Goal: Task Accomplishment & Management: Manage account settings

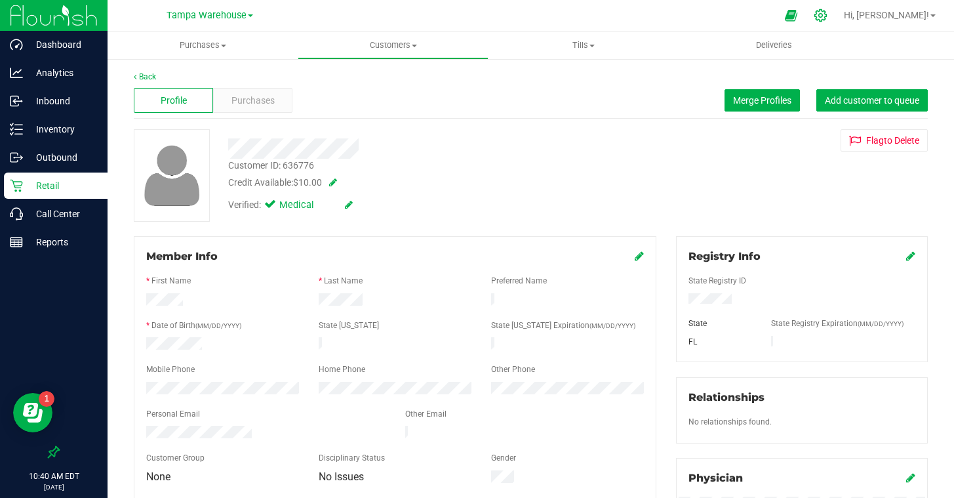
click at [827, 10] on icon at bounding box center [821, 15] width 12 height 12
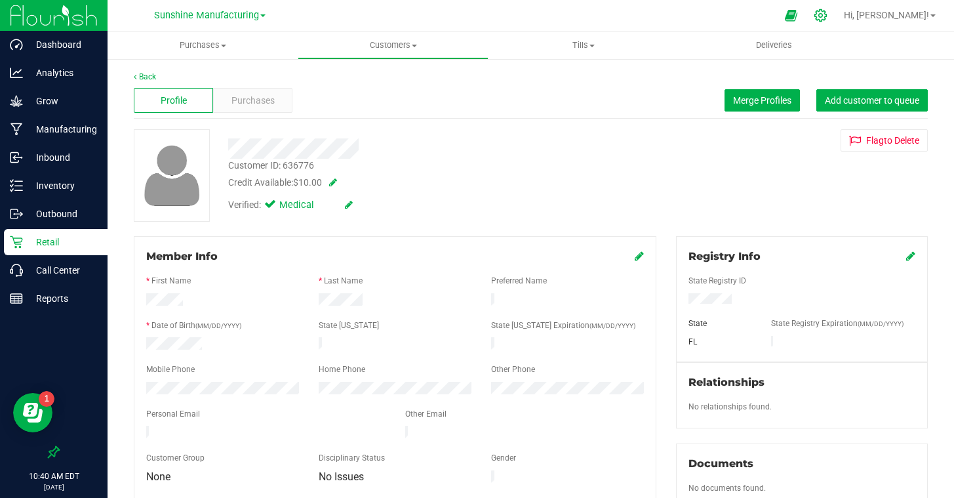
click at [828, 13] on icon at bounding box center [821, 16] width 14 height 14
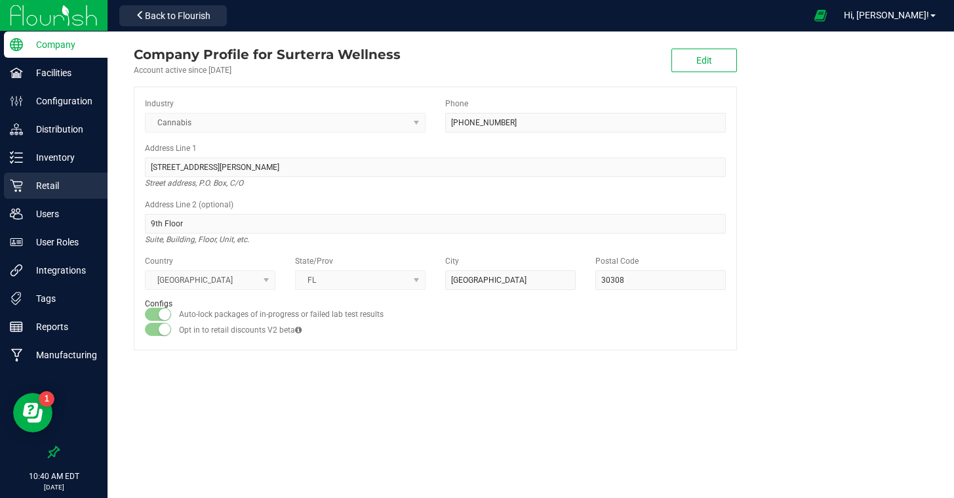
click at [49, 185] on p "Retail" at bounding box center [62, 186] width 79 height 16
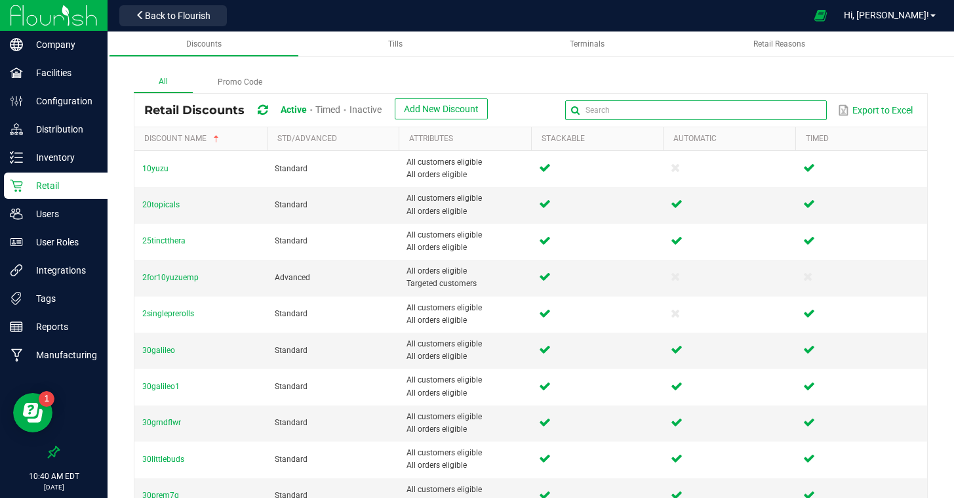
click at [788, 110] on input "text" at bounding box center [696, 110] width 262 height 20
type input "dvape"
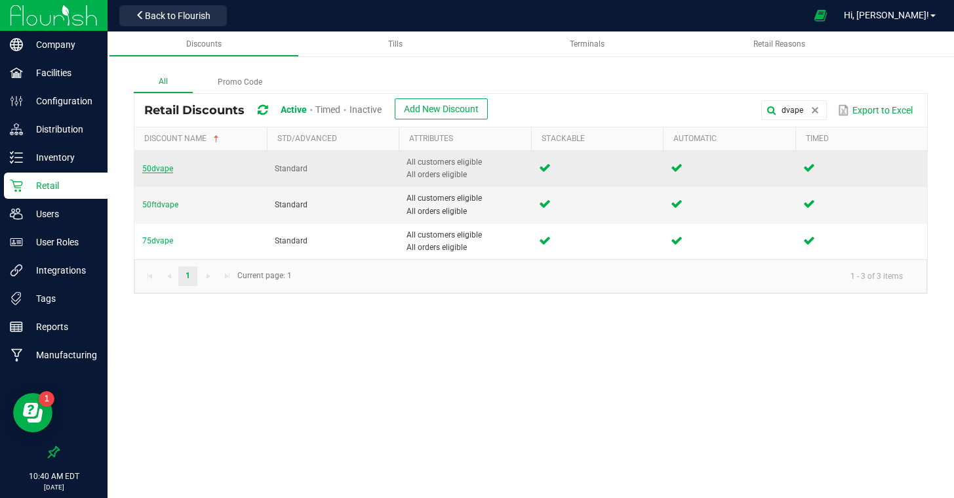
click at [167, 171] on span "50dvape" at bounding box center [157, 168] width 31 height 9
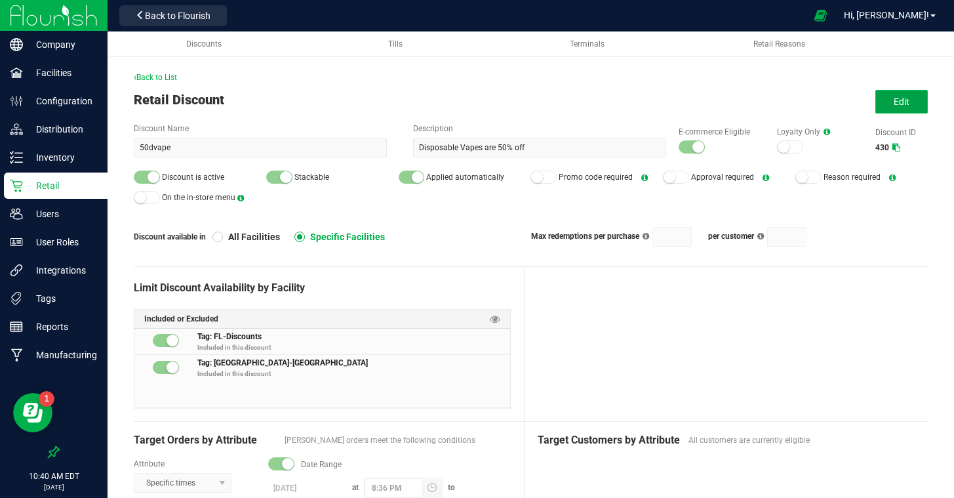
click at [887, 112] on button "Edit" at bounding box center [902, 102] width 52 height 24
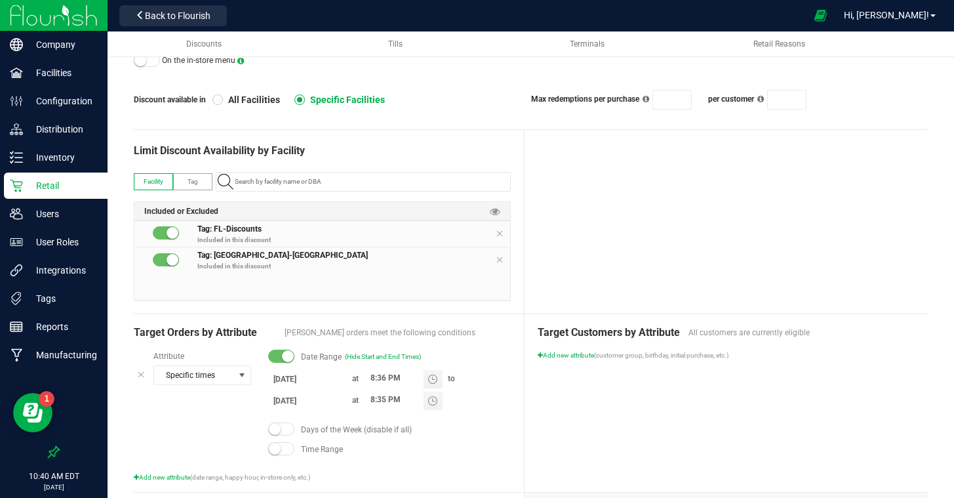
scroll to position [136, 0]
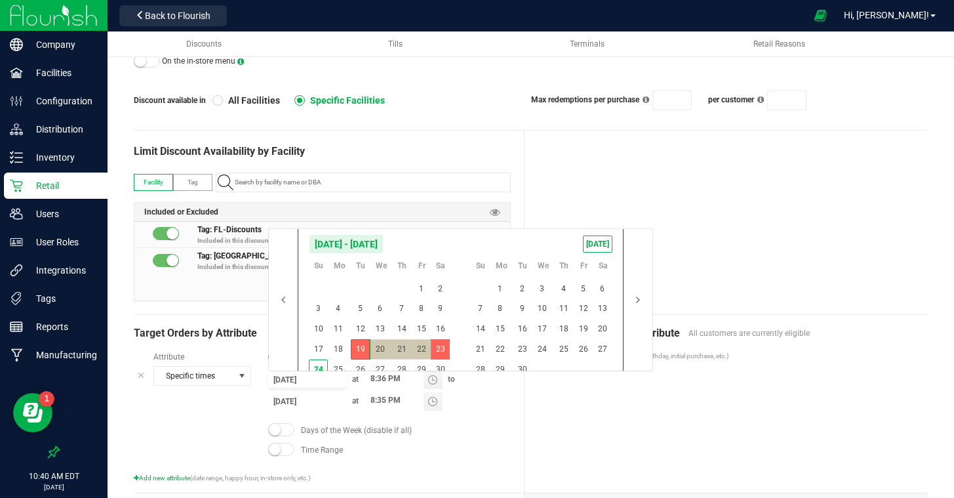
click at [289, 379] on input "[DATE]" at bounding box center [307, 379] width 79 height 16
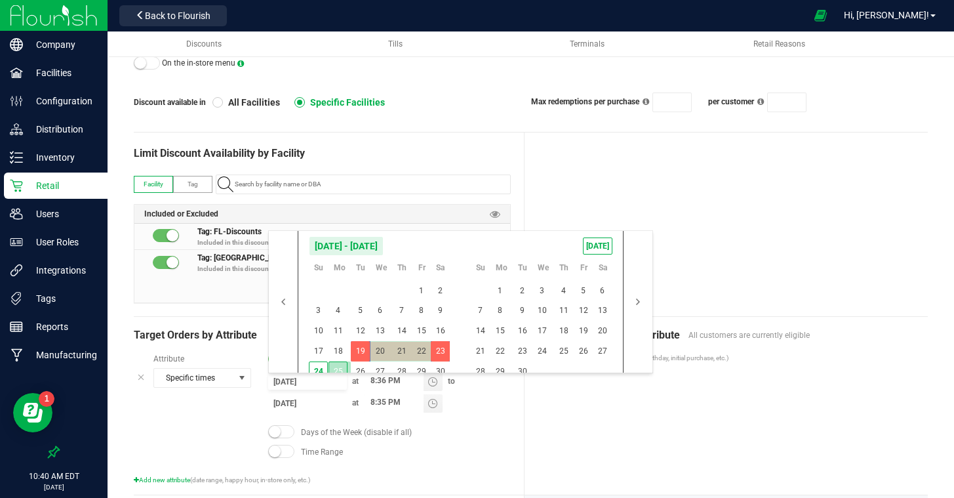
drag, startPoint x: 337, startPoint y: 367, endPoint x: 347, endPoint y: 367, distance: 9.8
click at [337, 367] on span "25" at bounding box center [338, 371] width 19 height 20
type input "[DATE]"
click at [519, 368] on span "30" at bounding box center [522, 371] width 19 height 20
type input "[DATE]"
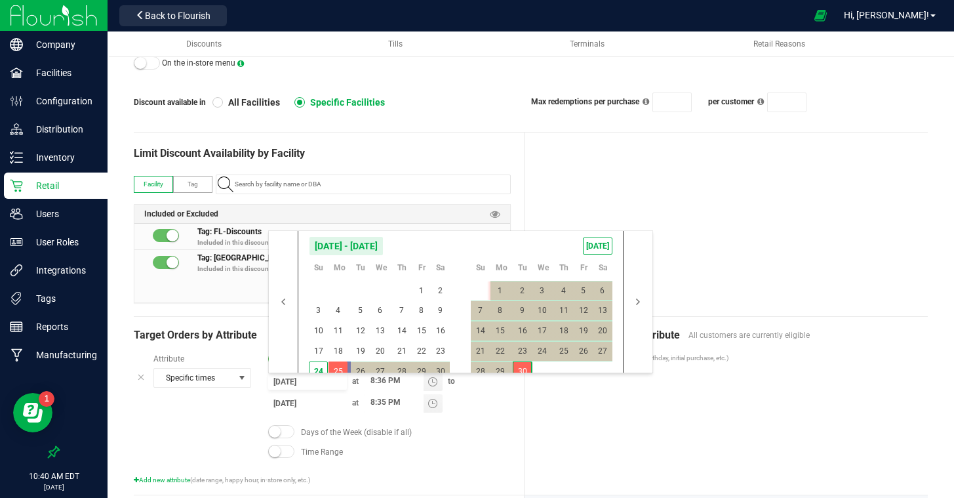
click at [578, 403] on div "Target Customers by Attribute All customers are currently eligible Add new attr…" at bounding box center [726, 406] width 403 height 178
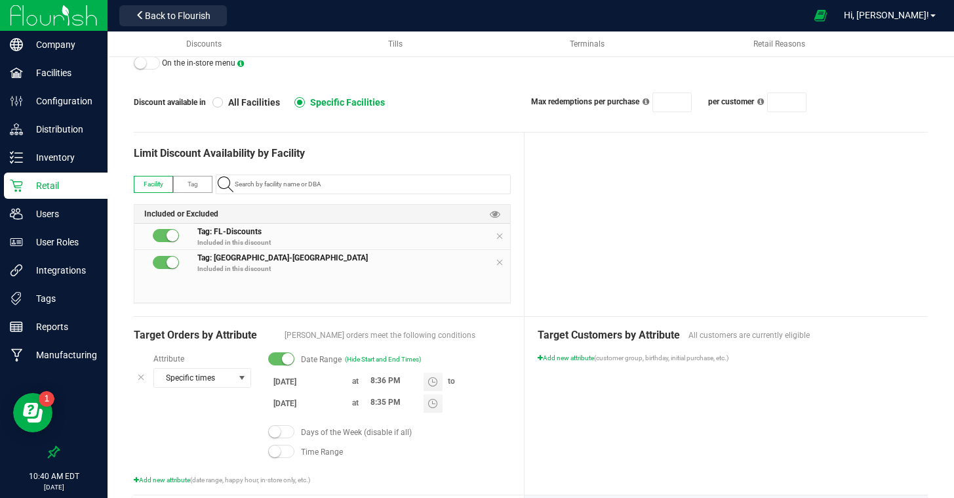
click at [567, 415] on div "Target Customers by Attribute All customers are currently eligible Add new attr…" at bounding box center [726, 406] width 403 height 178
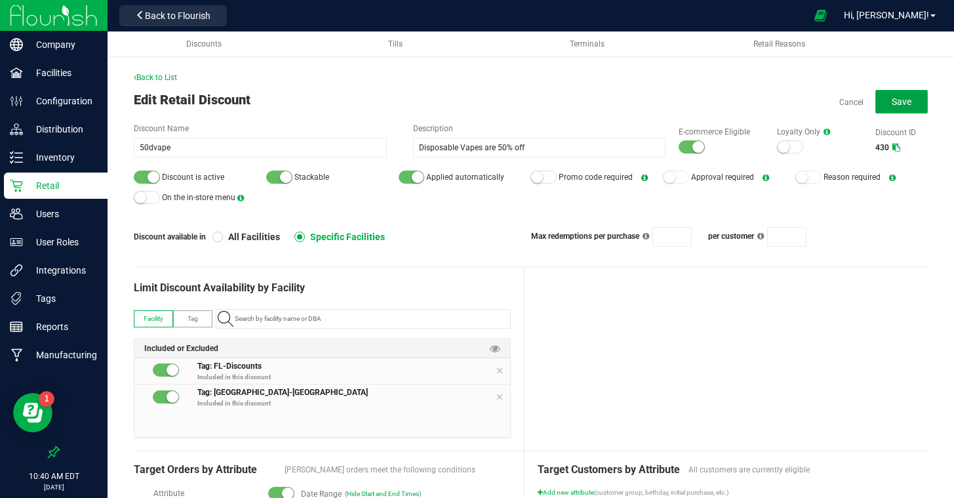
drag, startPoint x: 904, startPoint y: 102, endPoint x: 800, endPoint y: 115, distance: 104.5
click at [903, 102] on span "Save" at bounding box center [902, 101] width 20 height 10
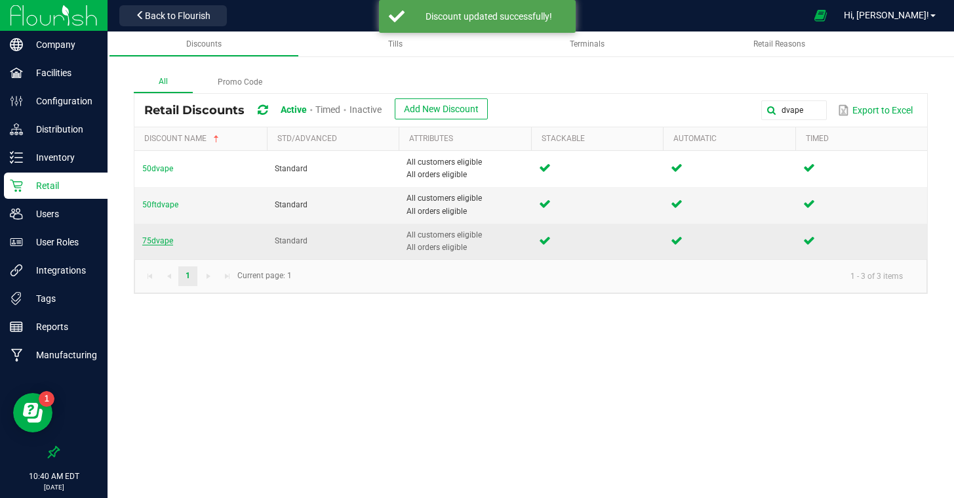
click at [153, 241] on span "75dvape" at bounding box center [157, 240] width 31 height 9
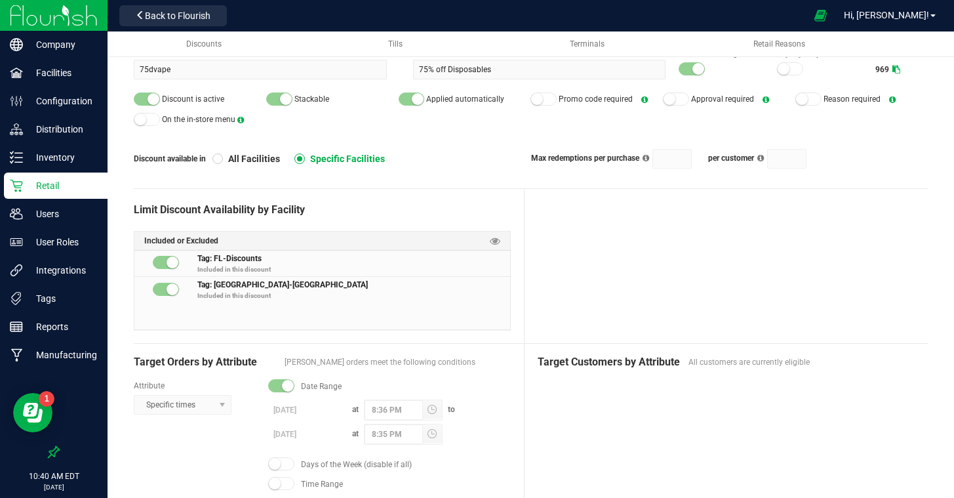
scroll to position [75, 0]
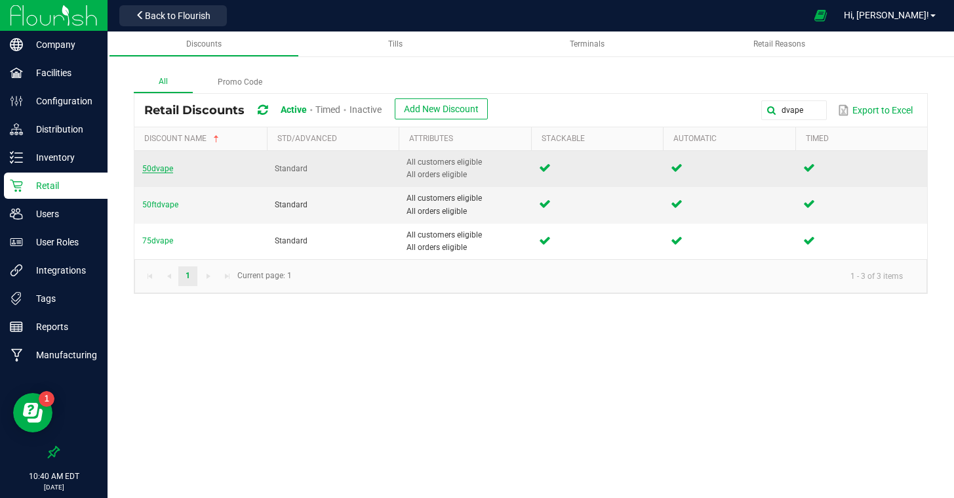
click at [159, 168] on span "50dvape" at bounding box center [157, 168] width 31 height 9
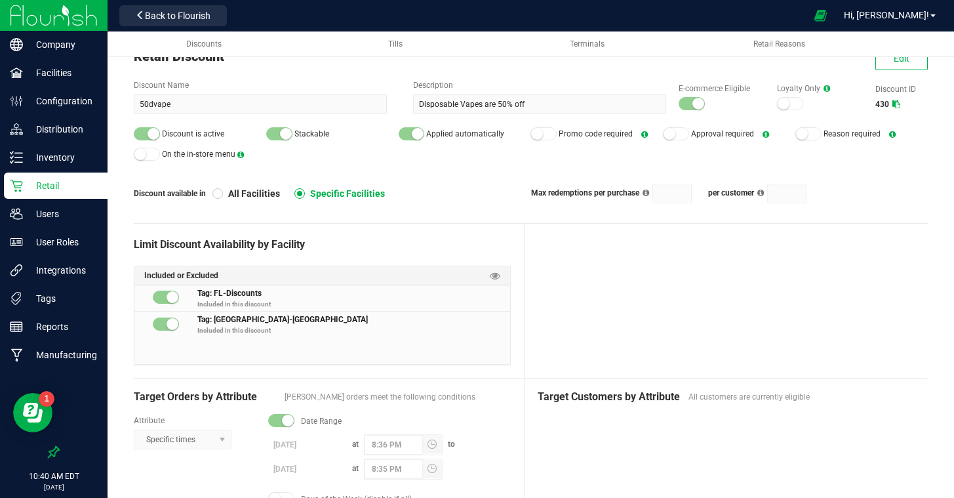
scroll to position [42, 0]
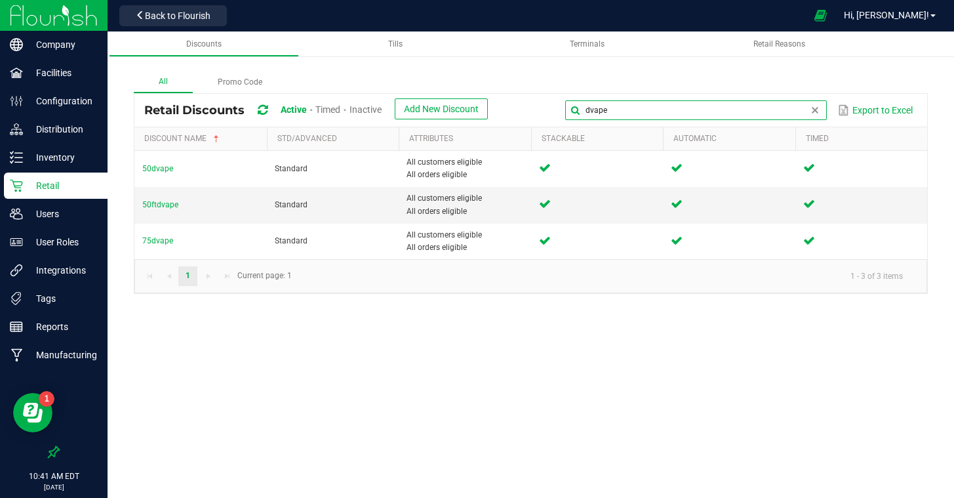
drag, startPoint x: 771, startPoint y: 110, endPoint x: 591, endPoint y: 96, distance: 180.2
click at [591, 96] on div "Retail Discounts Active Timed Inactive Add New Discount dvape Export to Excel" at bounding box center [530, 110] width 793 height 33
type input "gal"
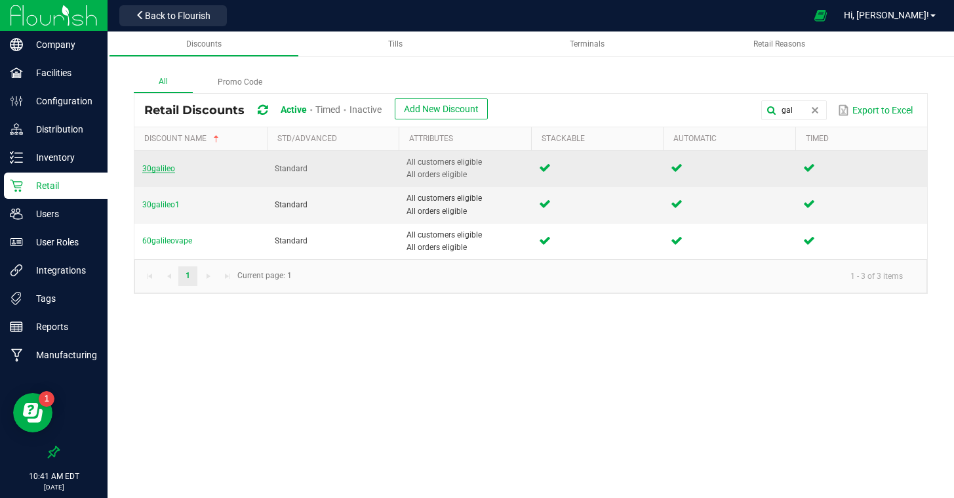
click at [165, 169] on span "30galileo" at bounding box center [158, 168] width 33 height 9
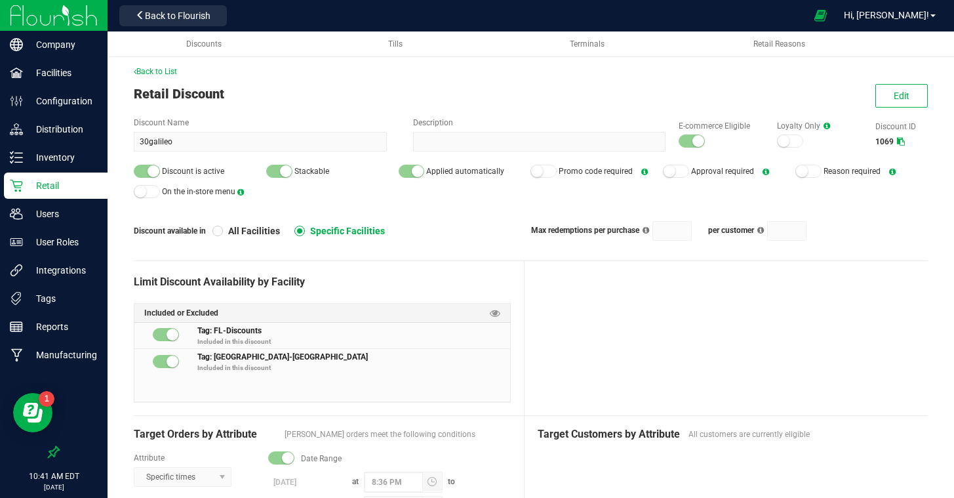
scroll to position [7, 0]
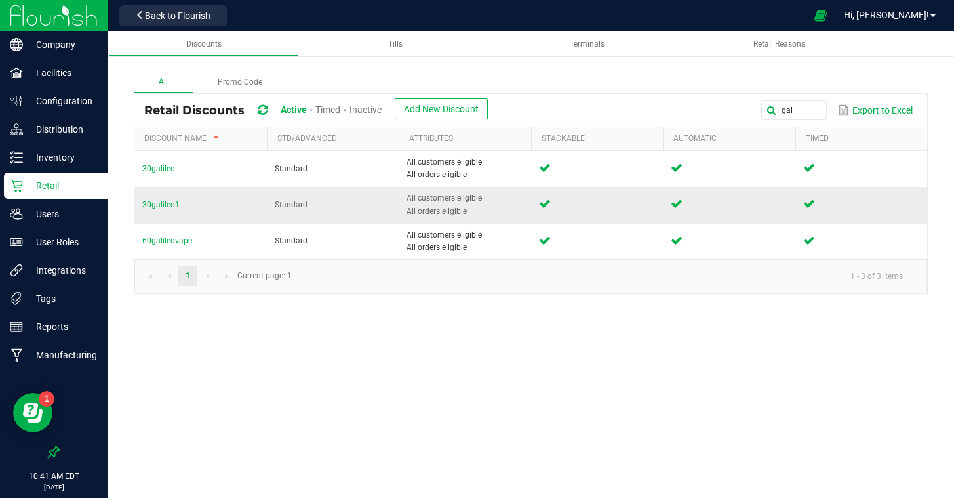
click at [164, 205] on span "30galileo1" at bounding box center [160, 204] width 37 height 9
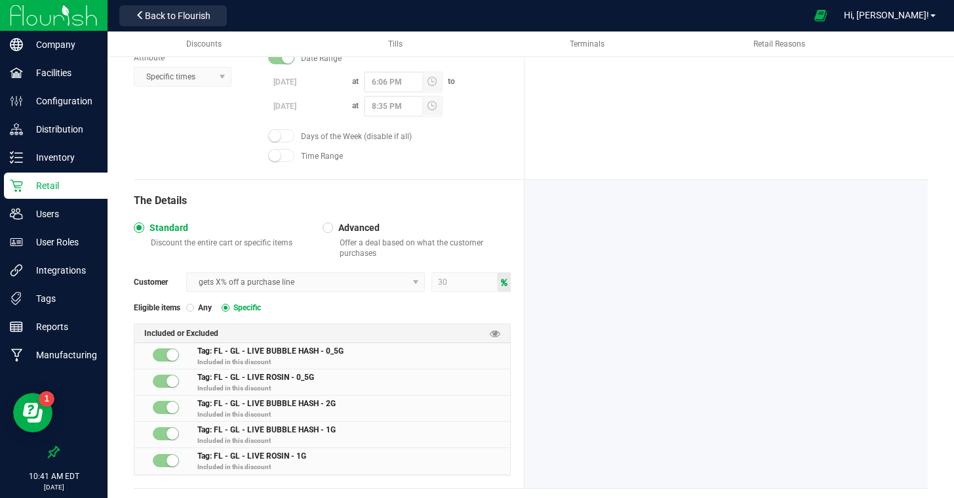
scroll to position [428, 0]
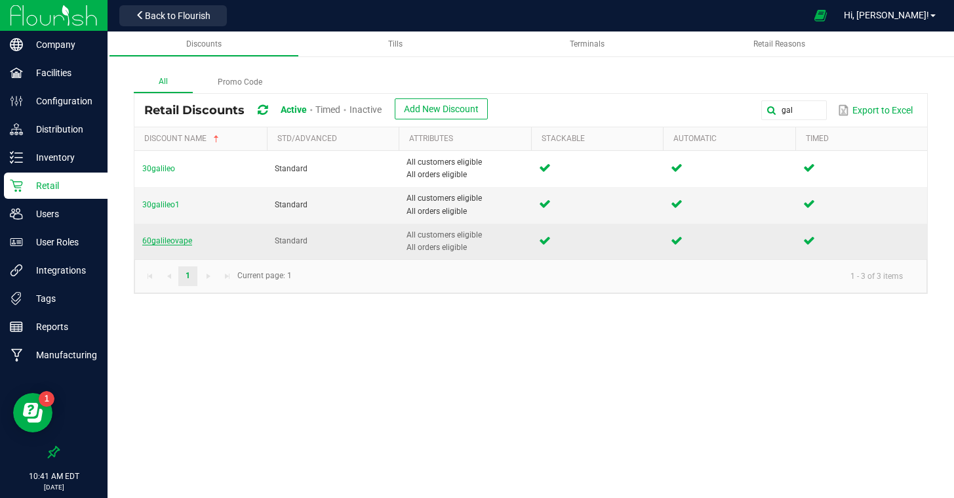
click at [176, 242] on span "60galileovape" at bounding box center [167, 240] width 50 height 9
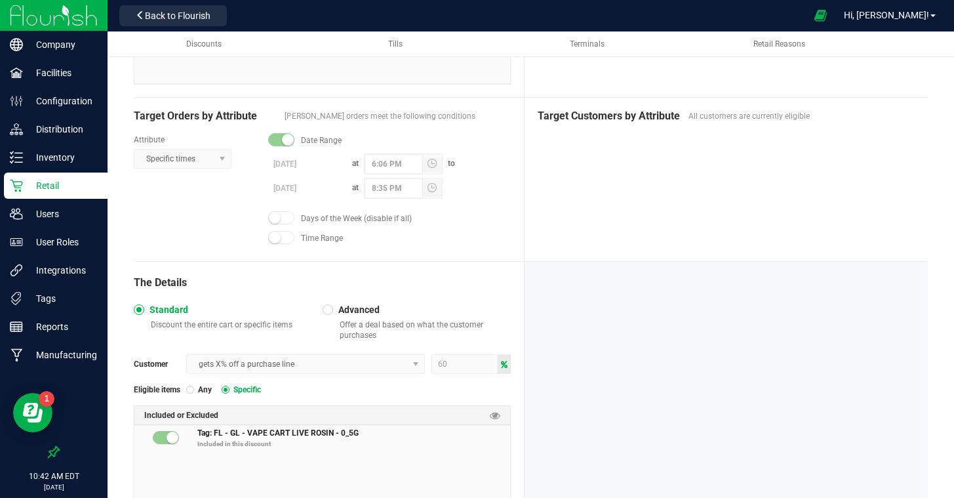
scroll to position [376, 0]
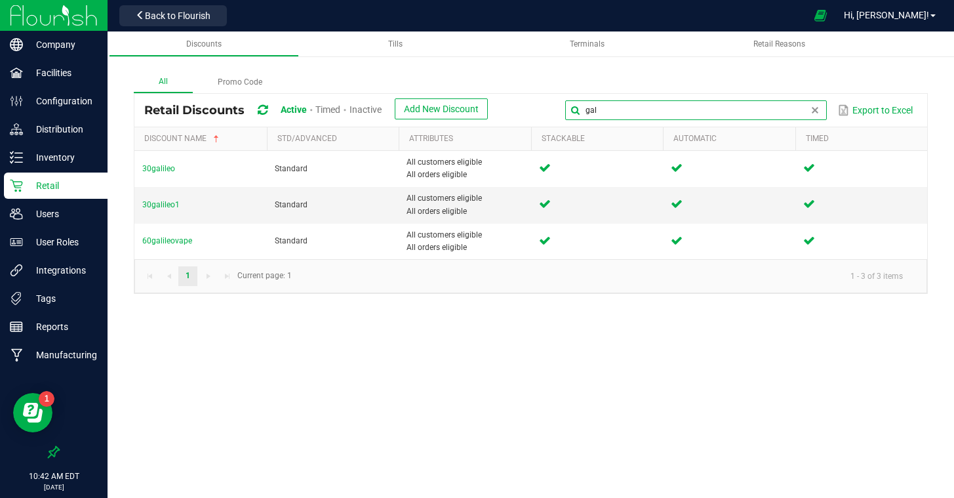
drag, startPoint x: 798, startPoint y: 115, endPoint x: 700, endPoint y: 93, distance: 100.2
click at [700, 94] on div "Retail Discounts Active Timed Inactive Add New Discount gal Export to Excel" at bounding box center [530, 110] width 793 height 33
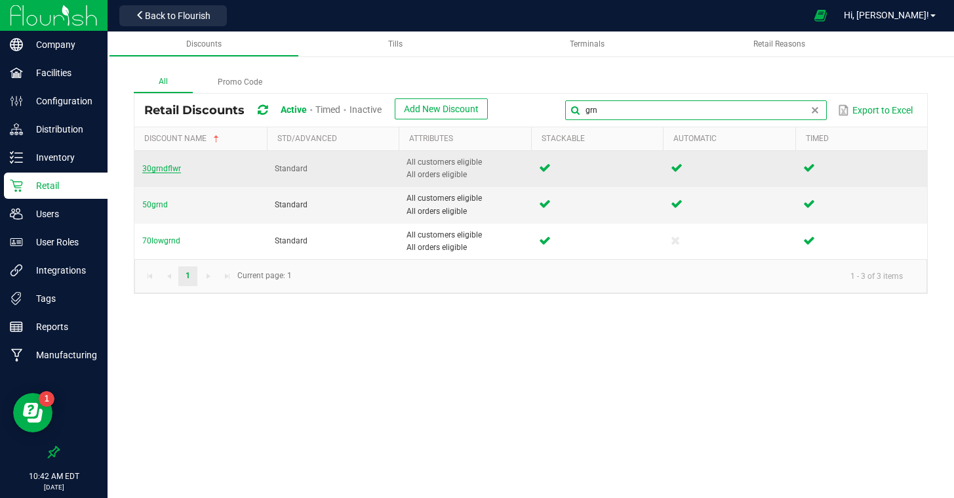
type input "grn"
click at [152, 165] on span "30grndflwr" at bounding box center [161, 168] width 39 height 9
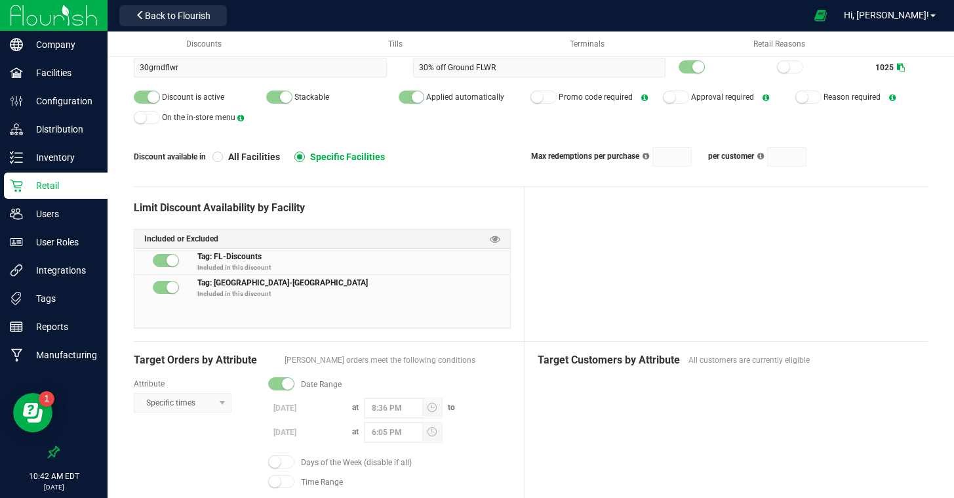
scroll to position [79, 0]
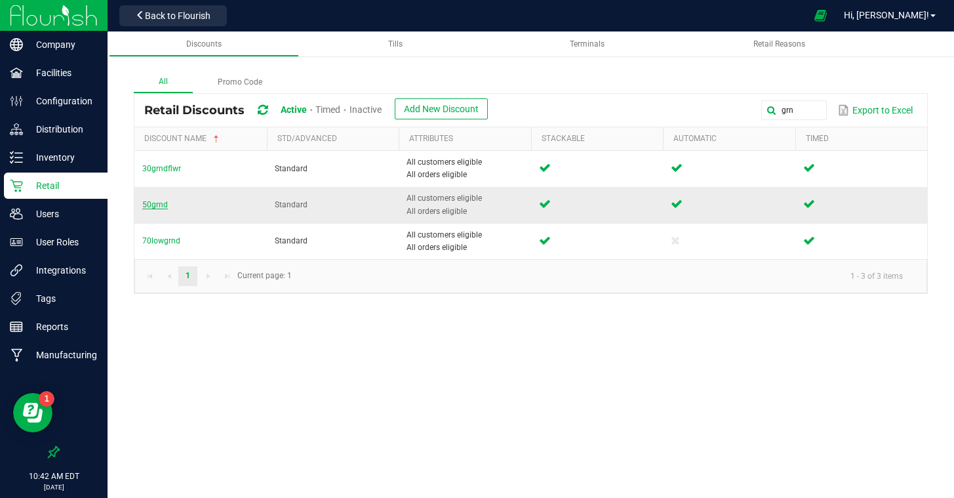
click at [159, 202] on span "50grnd" at bounding box center [155, 204] width 26 height 9
click at [153, 205] on span "50grnd" at bounding box center [155, 204] width 26 height 9
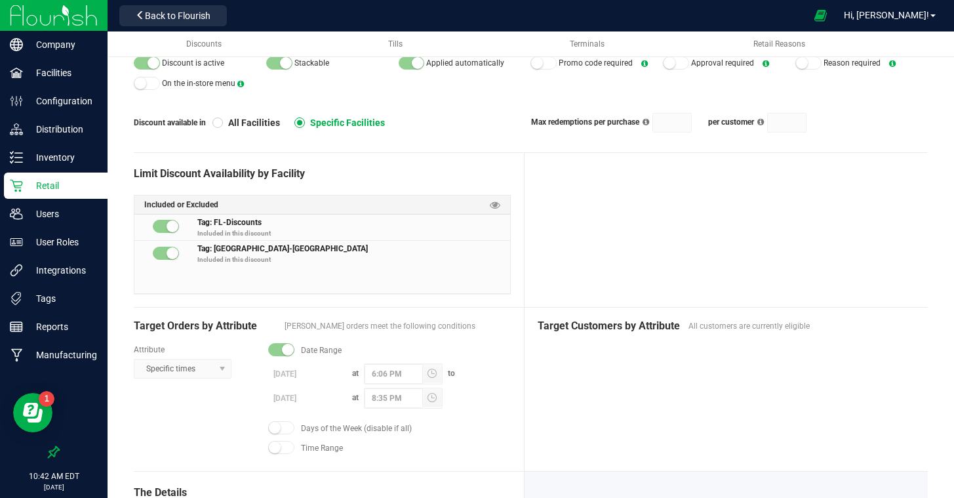
scroll to position [113, 0]
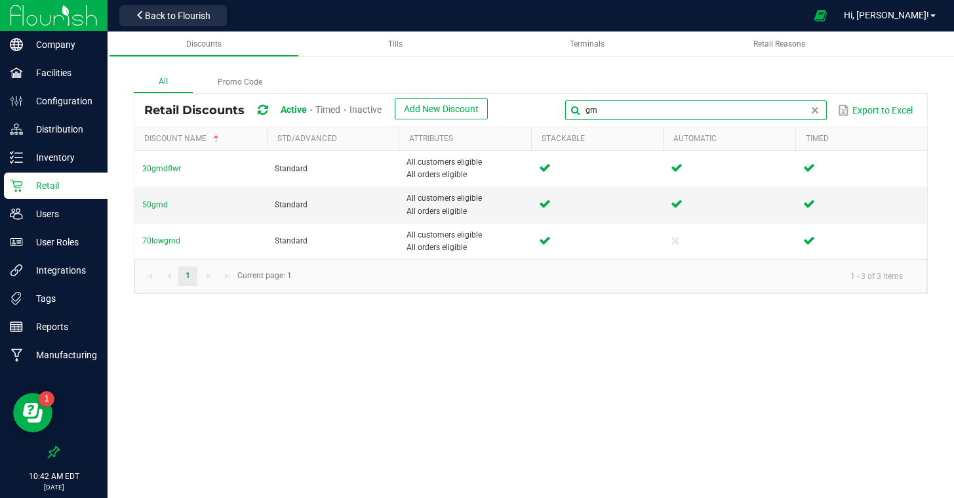
drag, startPoint x: 801, startPoint y: 113, endPoint x: 644, endPoint y: 93, distance: 158.6
click at [644, 93] on kendo-grid "Retail Discounts Active Timed Inactive Add New Discount grn Export to Excel Dis…" at bounding box center [531, 193] width 794 height 200
type input "cart"
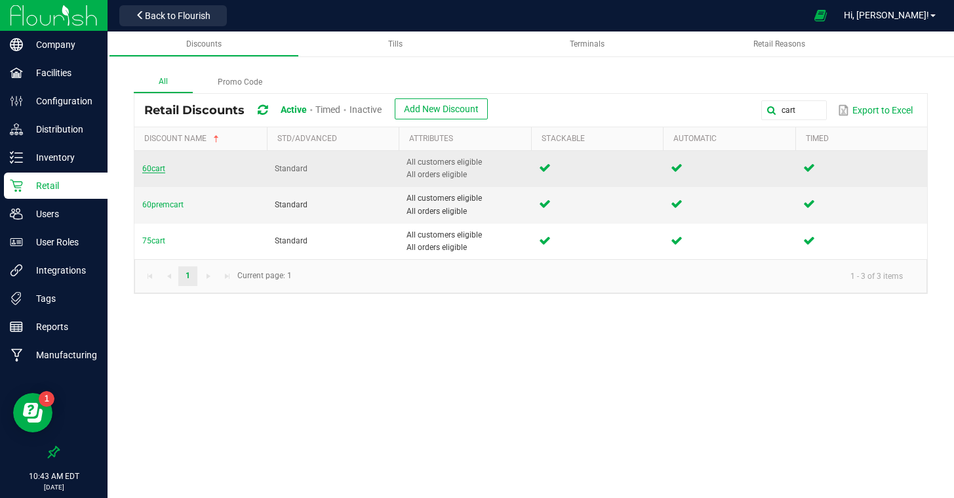
click at [143, 169] on span "60cart" at bounding box center [153, 168] width 23 height 9
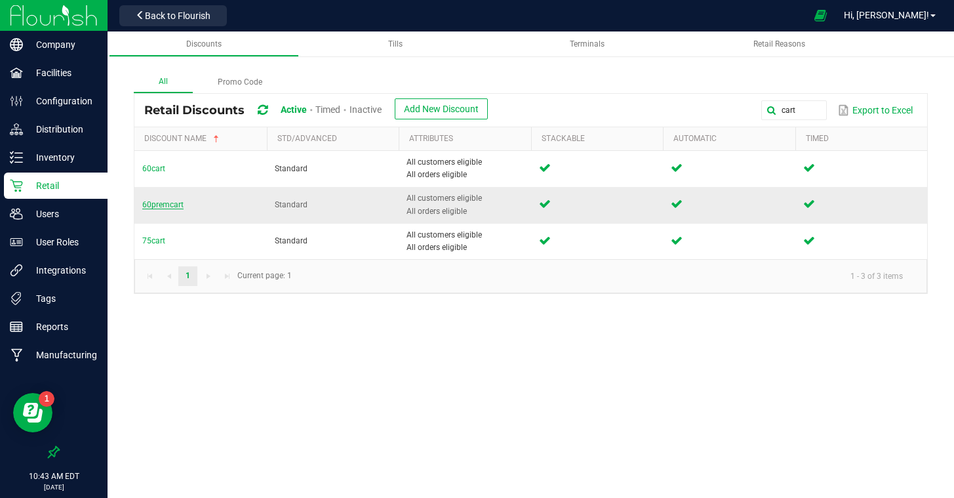
click at [169, 205] on span "60premcart" at bounding box center [162, 204] width 41 height 9
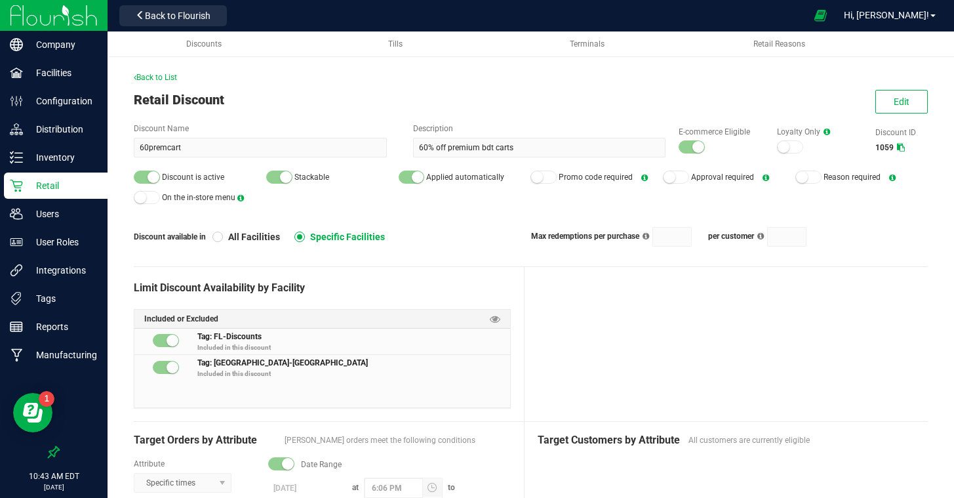
scroll to position [81, 0]
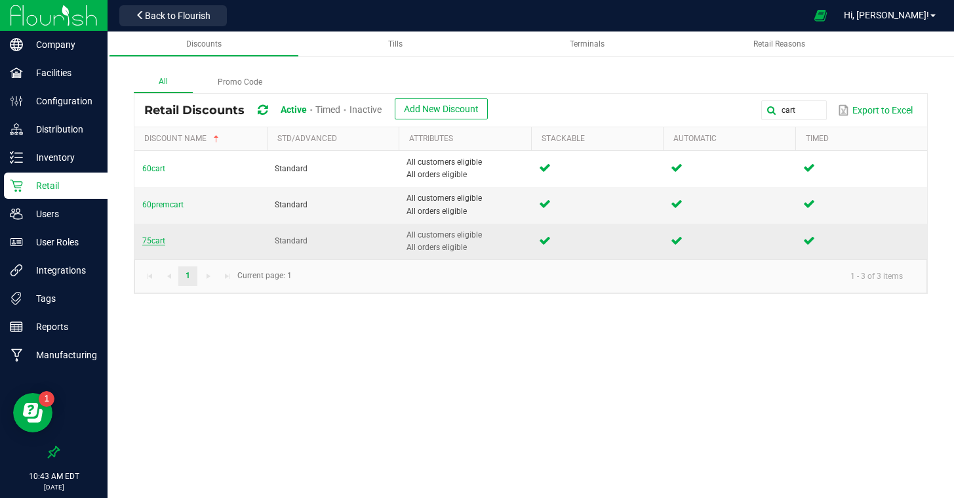
click at [150, 243] on span "75cart" at bounding box center [153, 240] width 23 height 9
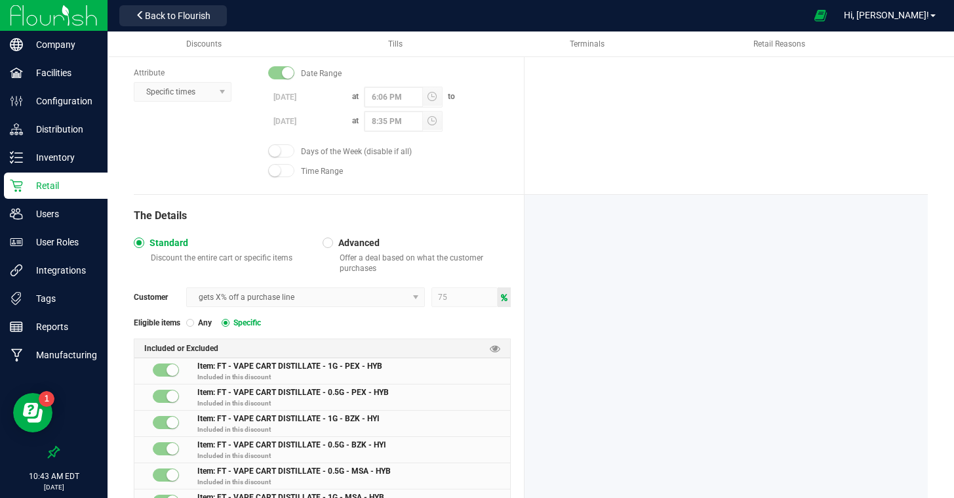
scroll to position [394, 0]
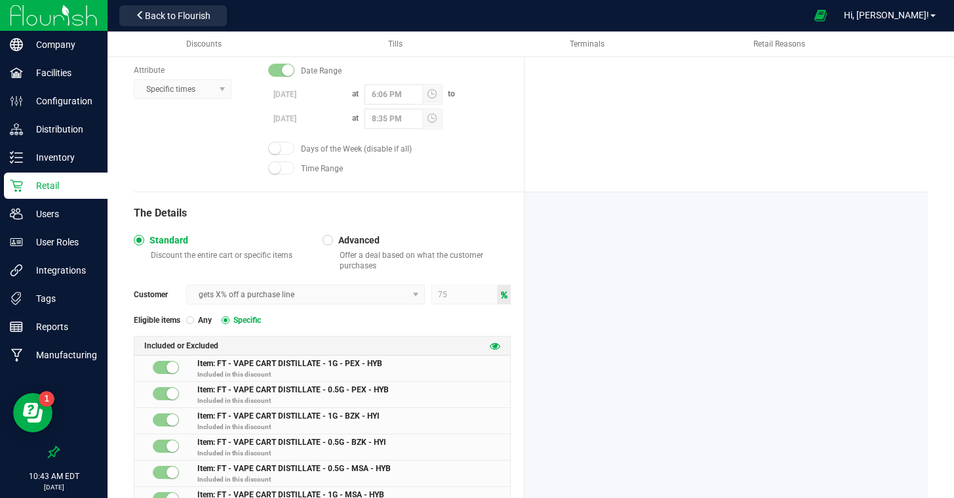
click at [495, 344] on icon at bounding box center [495, 345] width 10 height 10
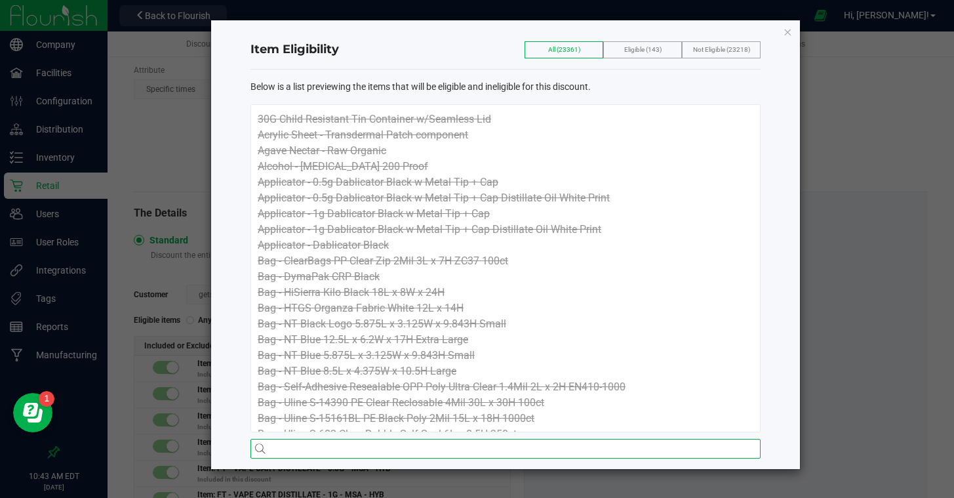
drag, startPoint x: 296, startPoint y: 450, endPoint x: 300, endPoint y: 443, distance: 7.6
click at [299, 447] on input "text" at bounding box center [506, 449] width 510 height 20
type input "FT - VAPE CART DISTILLATE"
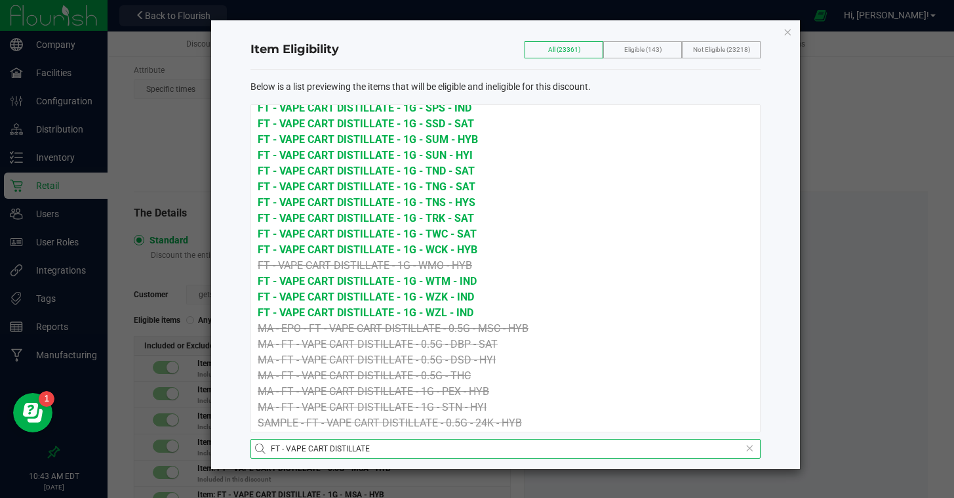
scroll to position [3378, 0]
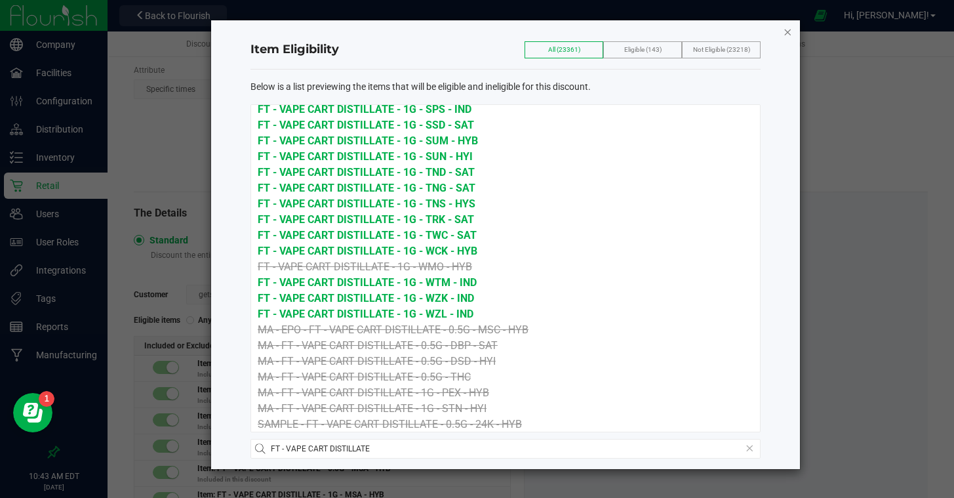
click at [791, 31] on icon "button" at bounding box center [787, 32] width 9 height 16
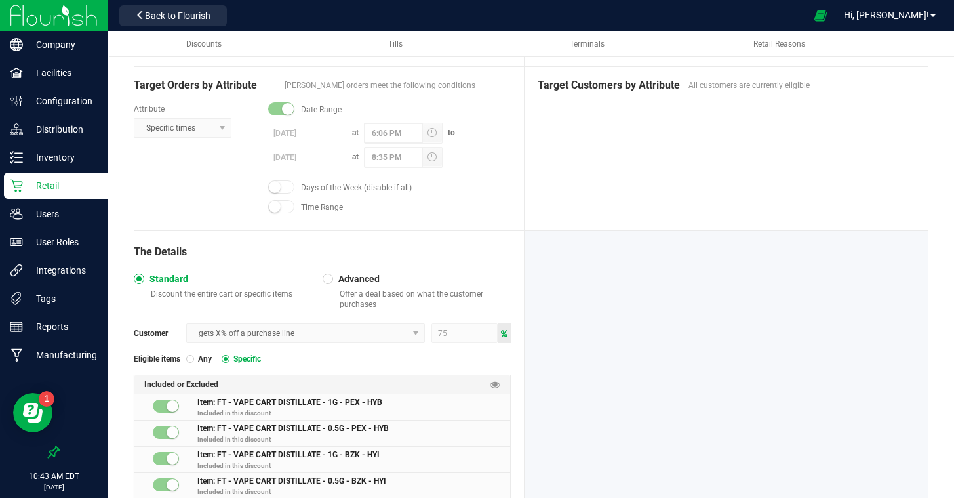
scroll to position [341, 0]
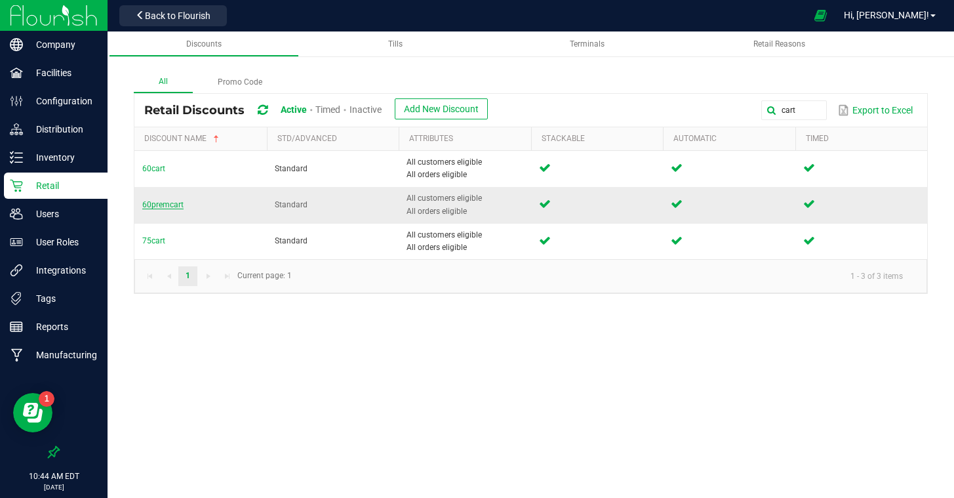
click at [161, 205] on span "60premcart" at bounding box center [162, 204] width 41 height 9
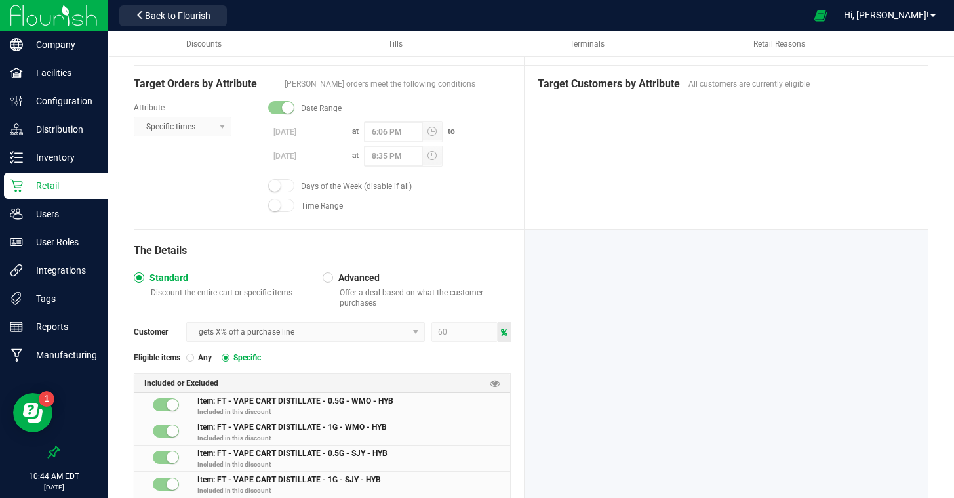
scroll to position [393, 0]
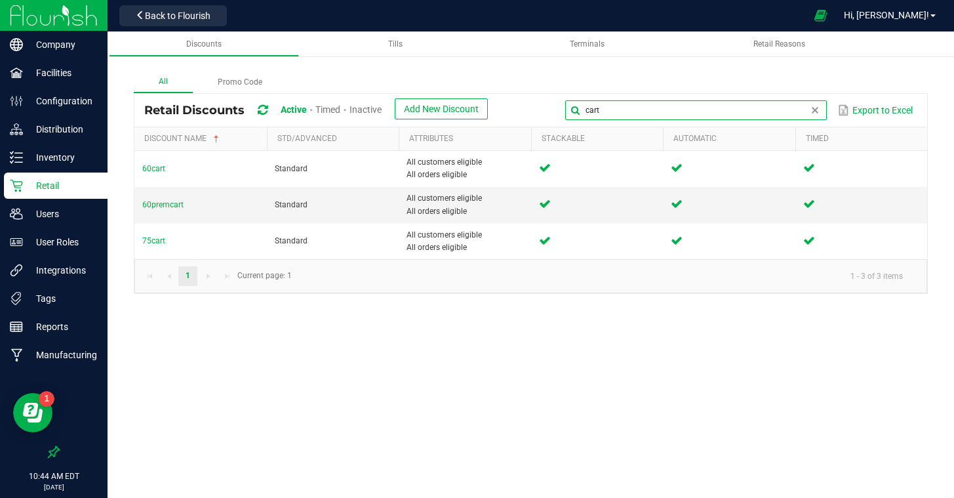
drag, startPoint x: 806, startPoint y: 110, endPoint x: 644, endPoint y: 97, distance: 162.5
click at [644, 97] on div "Retail Discounts Active Timed Inactive Add New Discount cart Export to Excel" at bounding box center [530, 110] width 793 height 33
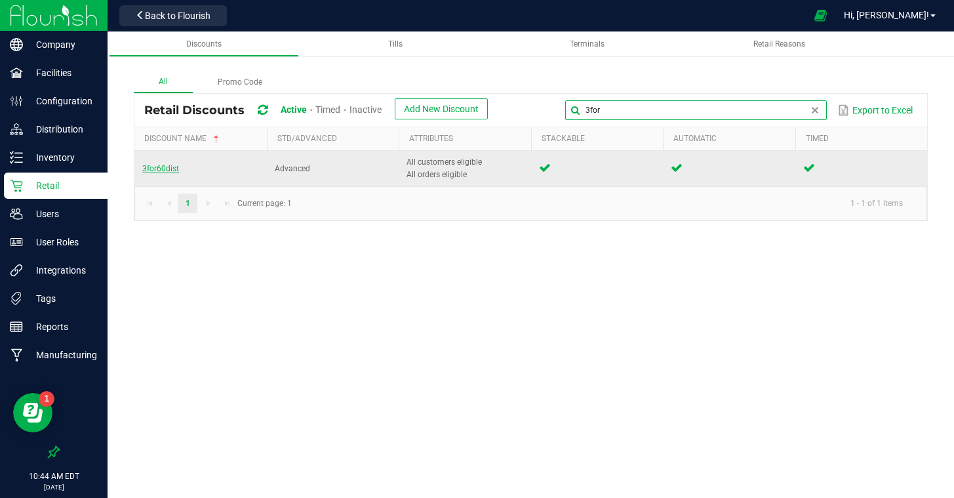
type input "3for"
click at [159, 164] on span "3for60dist" at bounding box center [160, 168] width 37 height 9
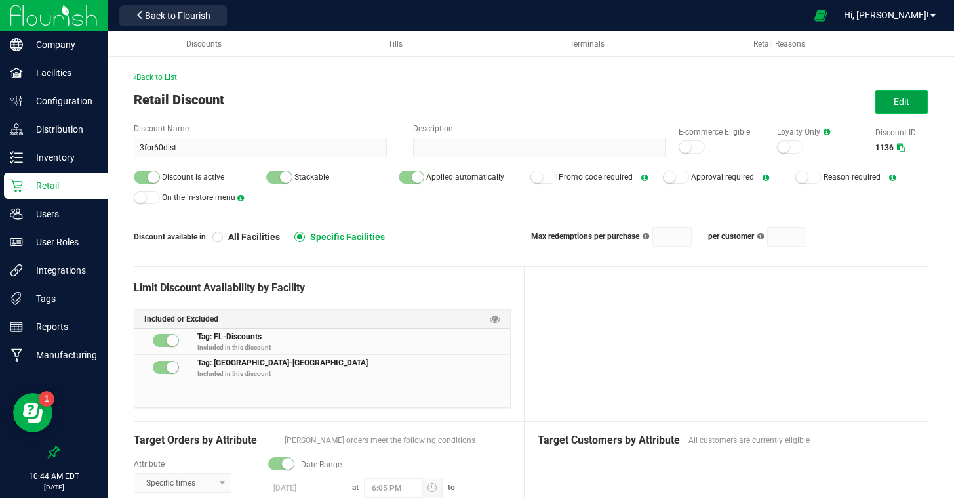
click at [901, 108] on button "Edit" at bounding box center [902, 102] width 52 height 24
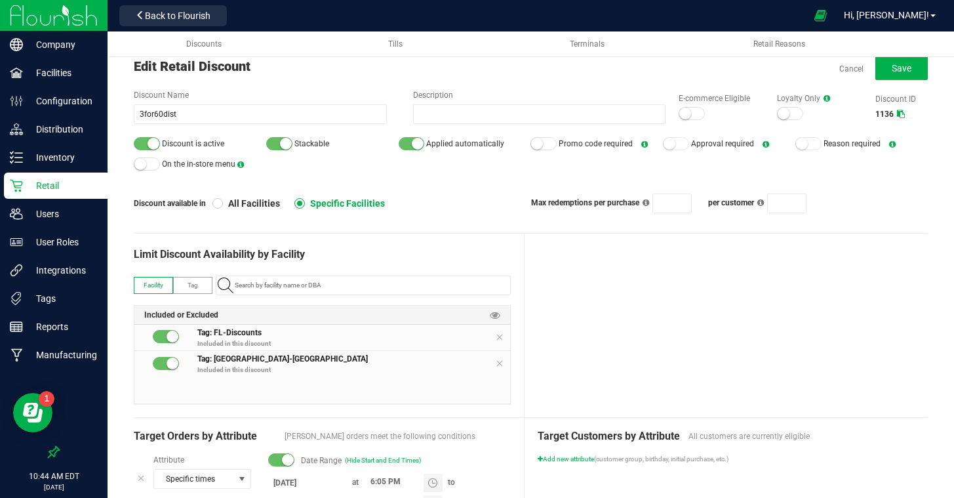
scroll to position [31, 0]
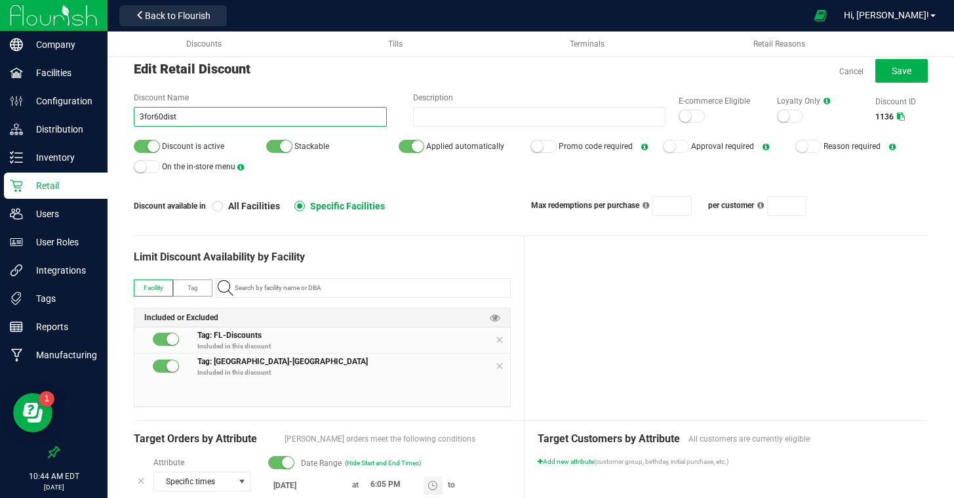
click at [163, 115] on input "3for60dist" at bounding box center [260, 117] width 253 height 20
type input "3for50dist"
click at [893, 69] on span "Save" at bounding box center [902, 71] width 20 height 10
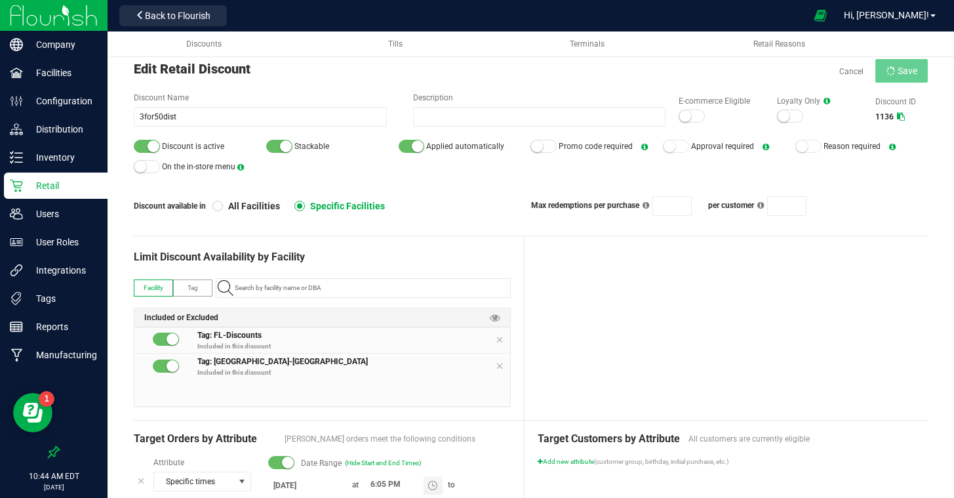
type input "3"
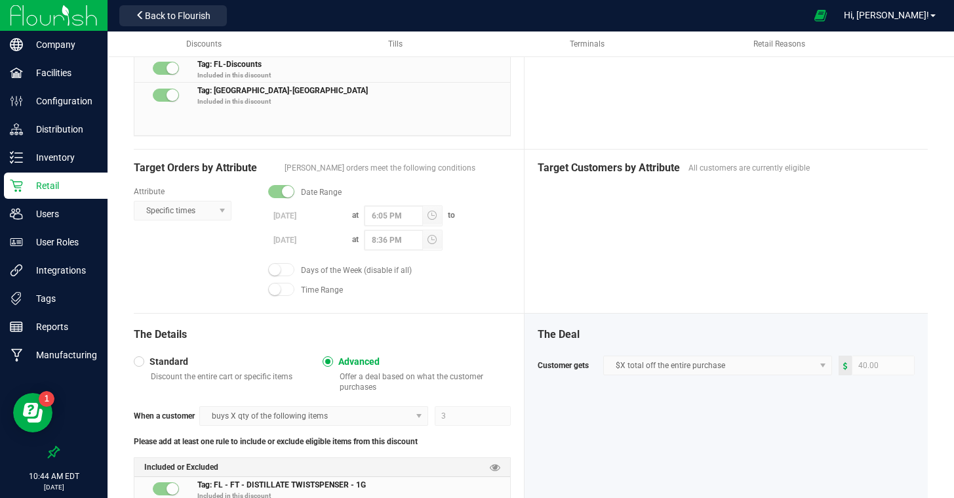
scroll to position [338, 0]
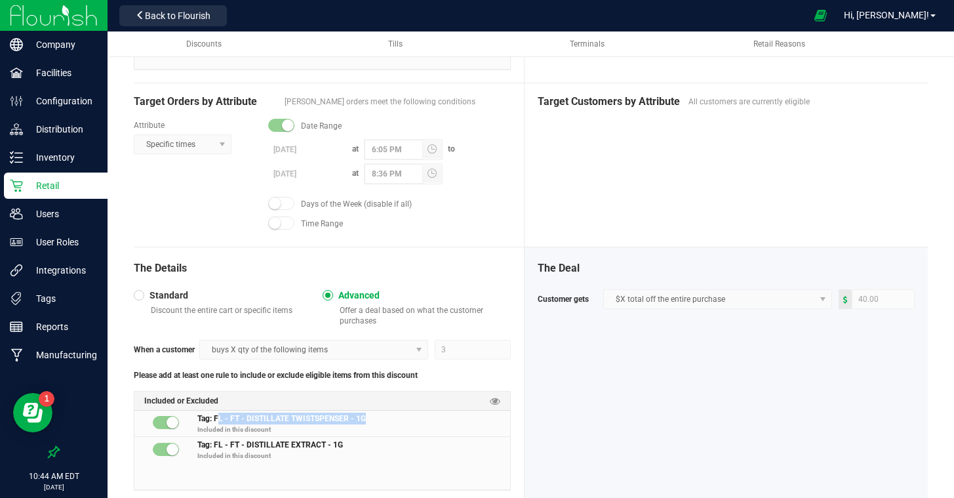
drag, startPoint x: 373, startPoint y: 415, endPoint x: 254, endPoint y: 434, distance: 119.5
click at [229, 420] on span "Tag: FL - FT - DISTILLATE TWISTSPENSER - 1G Included in this discount" at bounding box center [354, 426] width 314 height 26
drag, startPoint x: 361, startPoint y: 447, endPoint x: 232, endPoint y: 444, distance: 129.2
click at [232, 444] on span "Tag: FL - FT - DISTILLATE EXTRACT - 1G Included in this discount" at bounding box center [354, 452] width 314 height 26
